Goal: Find specific page/section: Find specific page/section

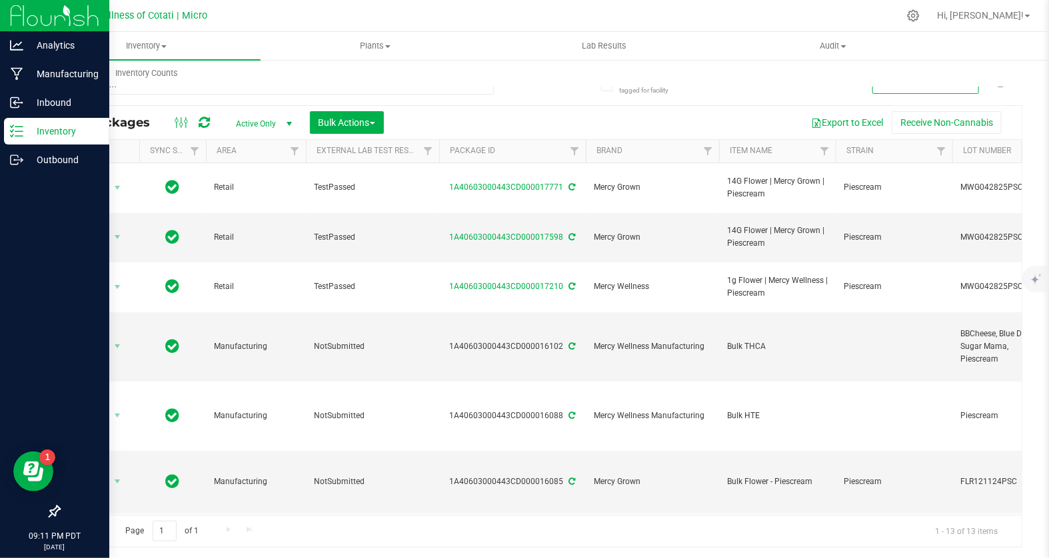
click at [17, 134] on icon at bounding box center [16, 131] width 13 height 13
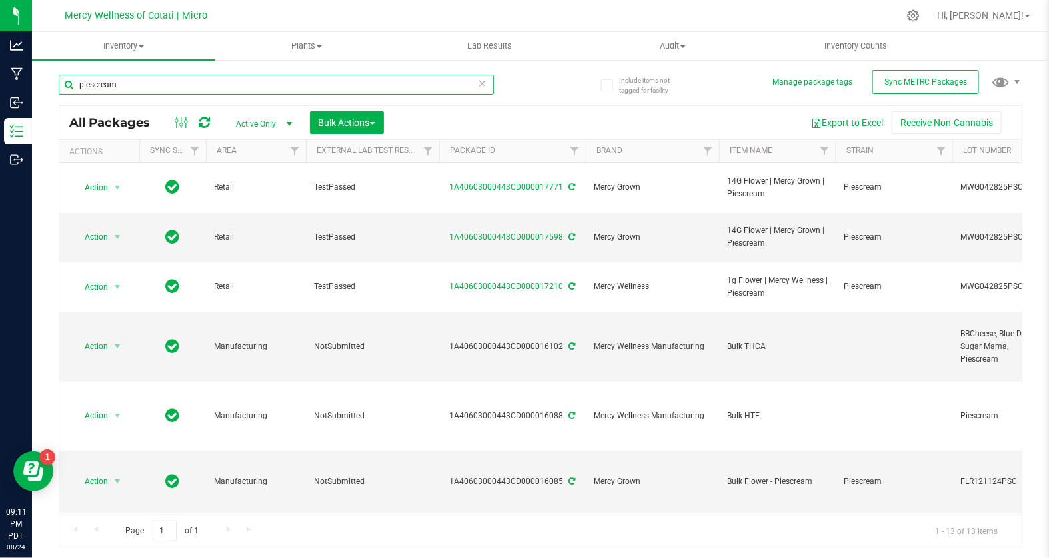
click at [489, 88] on input "piescream" at bounding box center [276, 85] width 435 height 20
click at [485, 87] on icon at bounding box center [482, 83] width 9 height 16
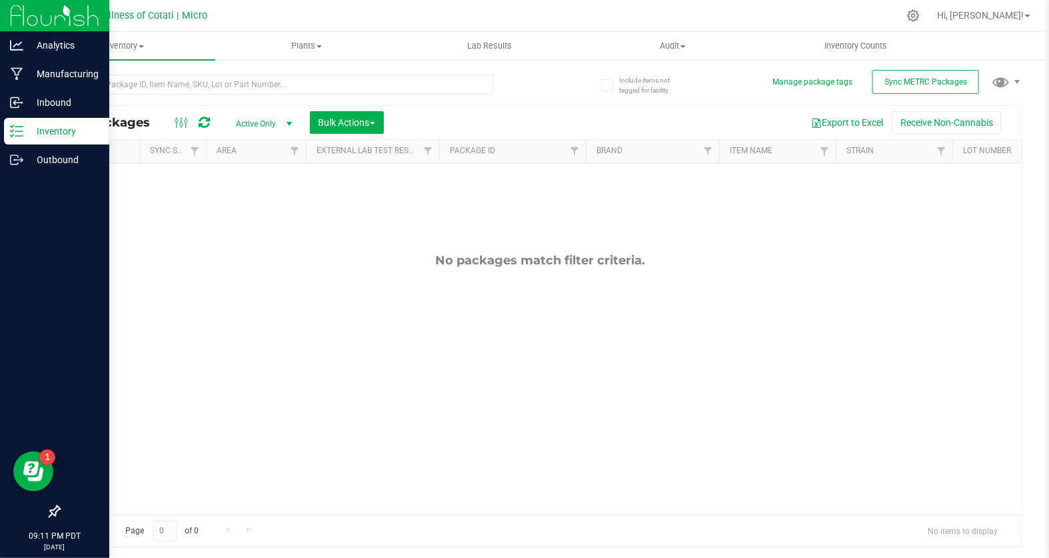
click at [55, 127] on p "Inventory" at bounding box center [63, 131] width 80 height 16
click at [54, 109] on p "Inbound" at bounding box center [63, 103] width 80 height 16
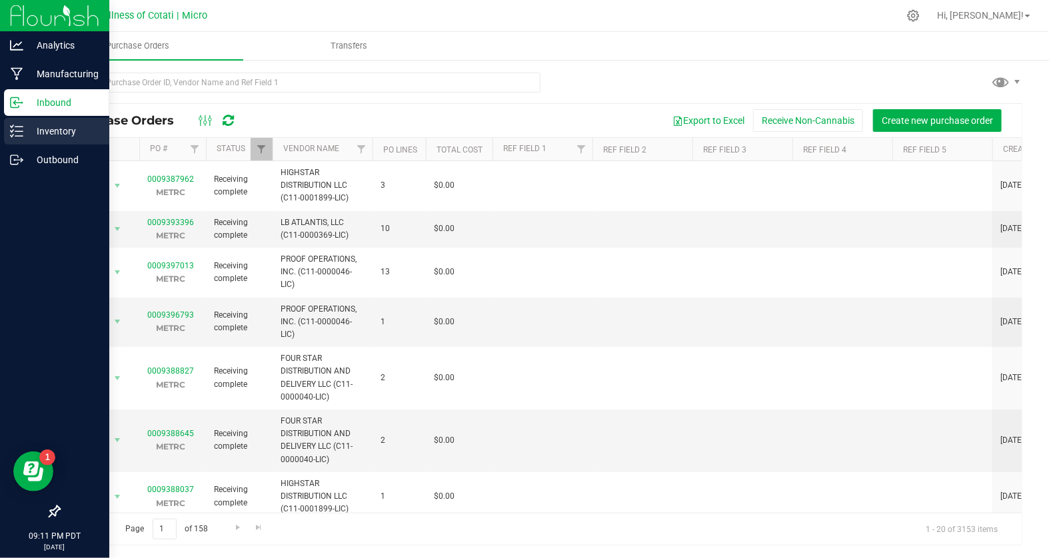
click at [47, 137] on p "Inventory" at bounding box center [63, 131] width 80 height 16
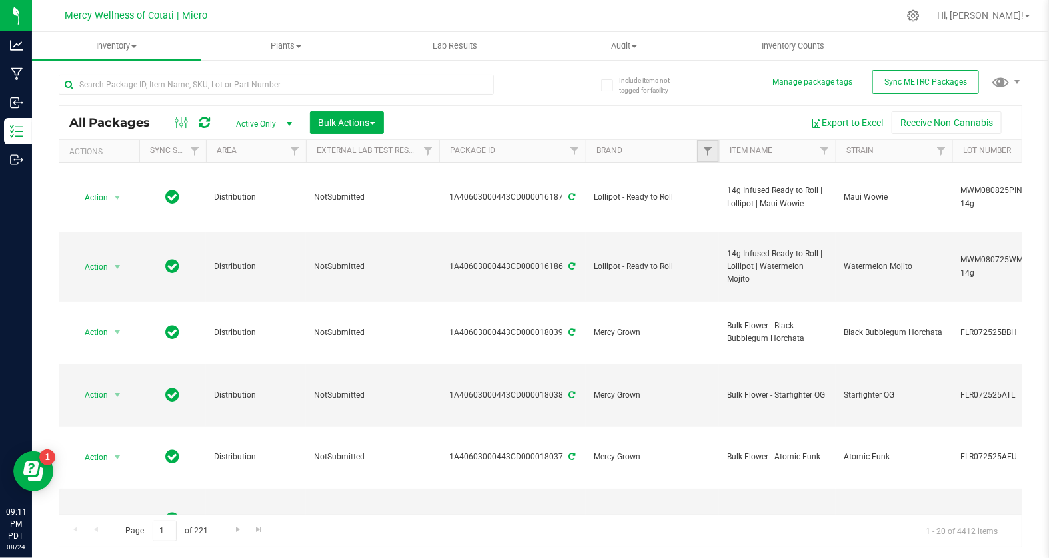
click at [709, 144] on link "Filter" at bounding box center [708, 151] width 22 height 23
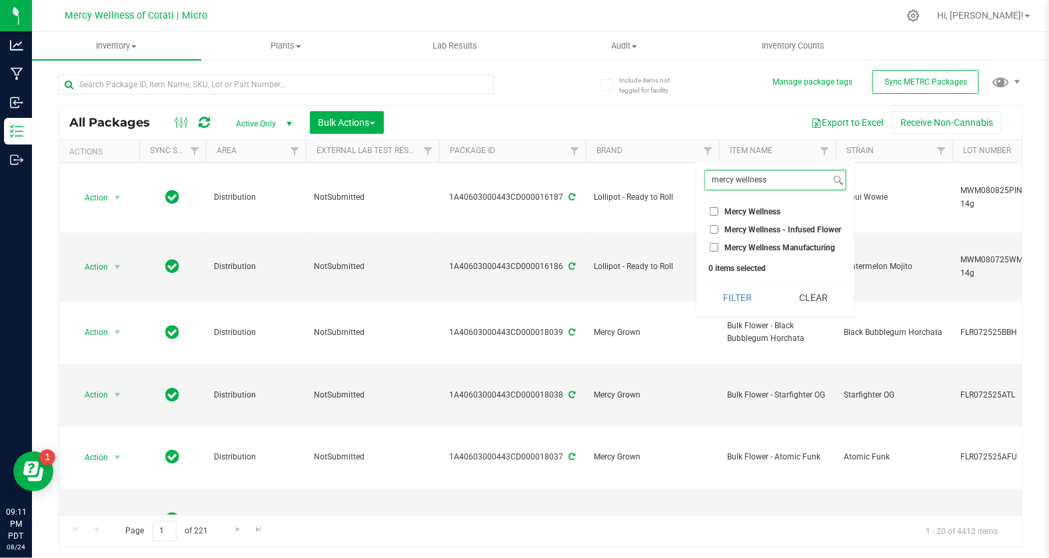
type input "mercy wellness"
click at [714, 213] on input "Mercy Wellness" at bounding box center [714, 211] width 9 height 9
checkbox input "true"
click at [714, 229] on input "Mercy Wellness - Infused Flower" at bounding box center [714, 229] width 9 height 9
checkbox input "true"
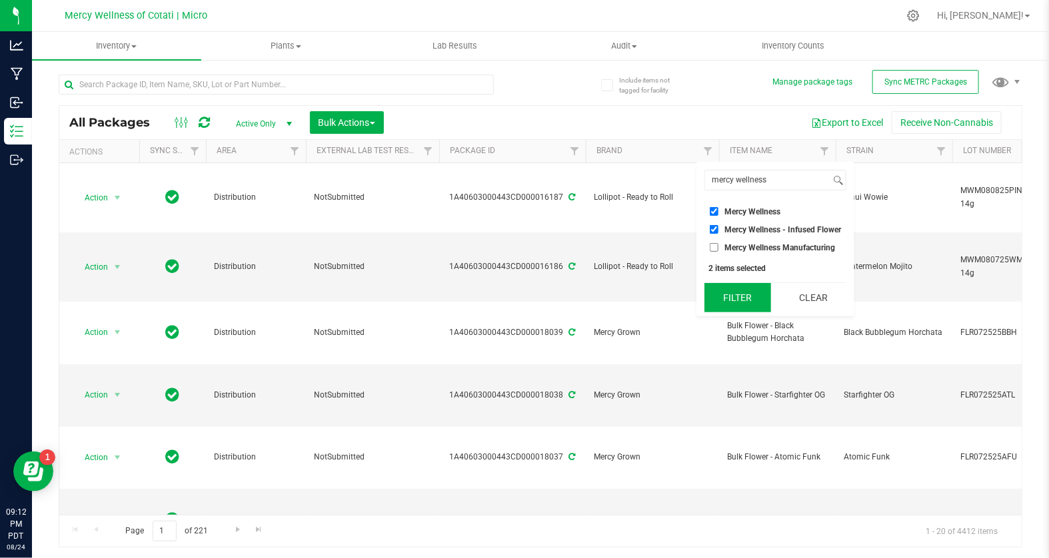
click at [742, 297] on button "Filter" at bounding box center [737, 297] width 66 height 29
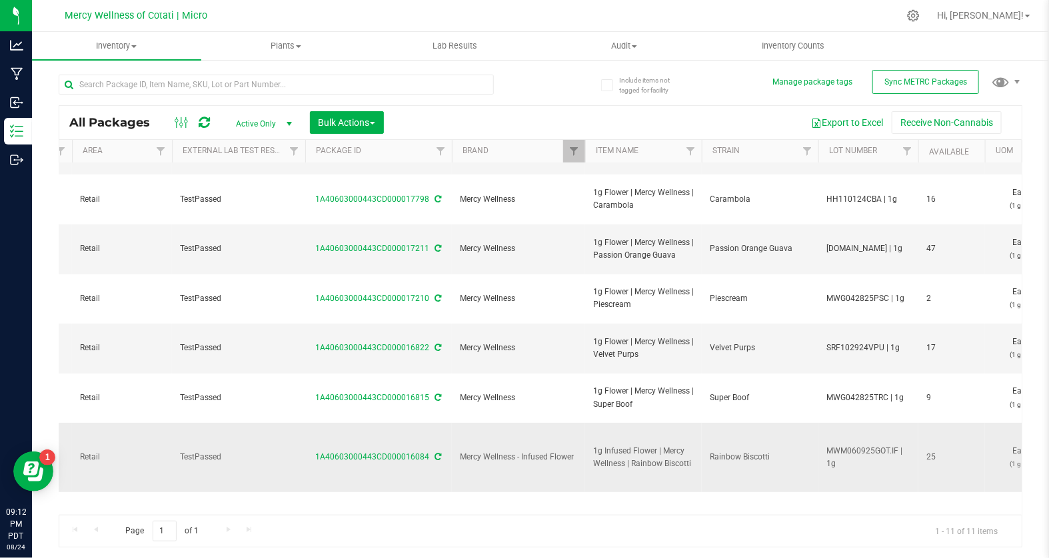
scroll to position [115, 134]
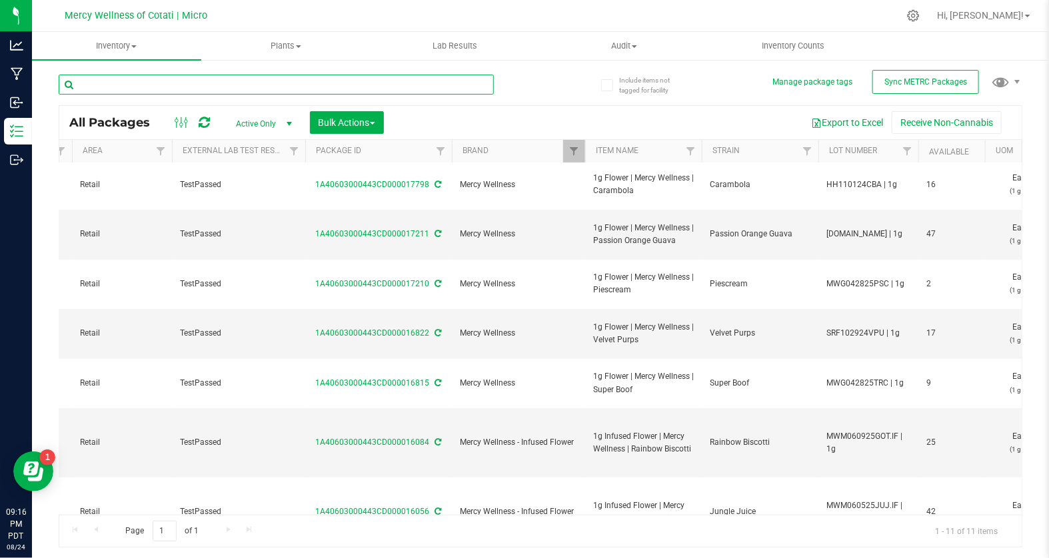
click at [199, 87] on input "text" at bounding box center [276, 85] width 435 height 20
click at [570, 146] on span "Filter" at bounding box center [573, 151] width 11 height 11
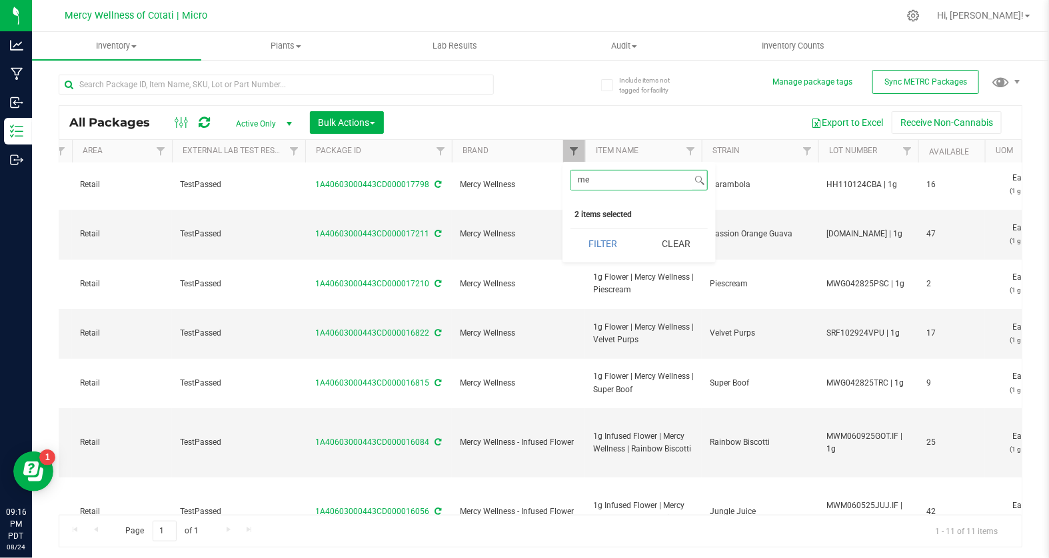
type input "m"
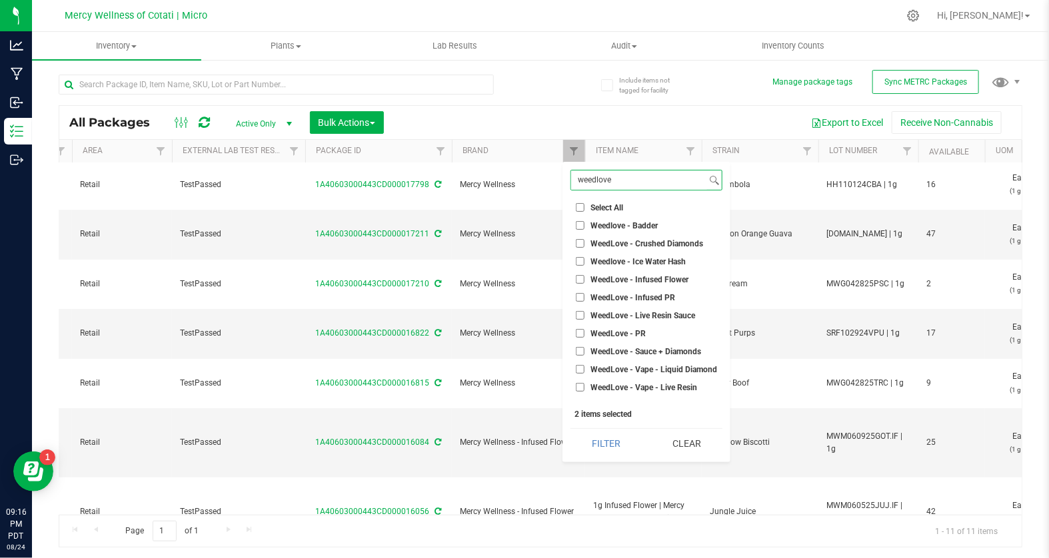
type input "weedlove"
click at [578, 279] on input "WeedLove - Infused Flower" at bounding box center [580, 279] width 9 height 9
checkbox input "true"
click at [616, 442] on button "Filter" at bounding box center [605, 443] width 71 height 29
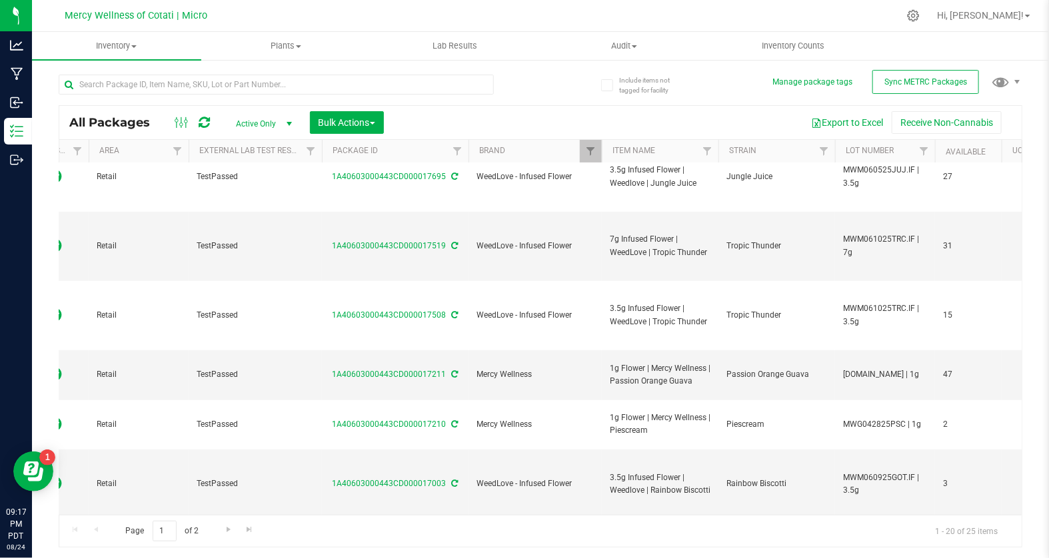
scroll to position [383, 117]
